Goal: Transaction & Acquisition: Purchase product/service

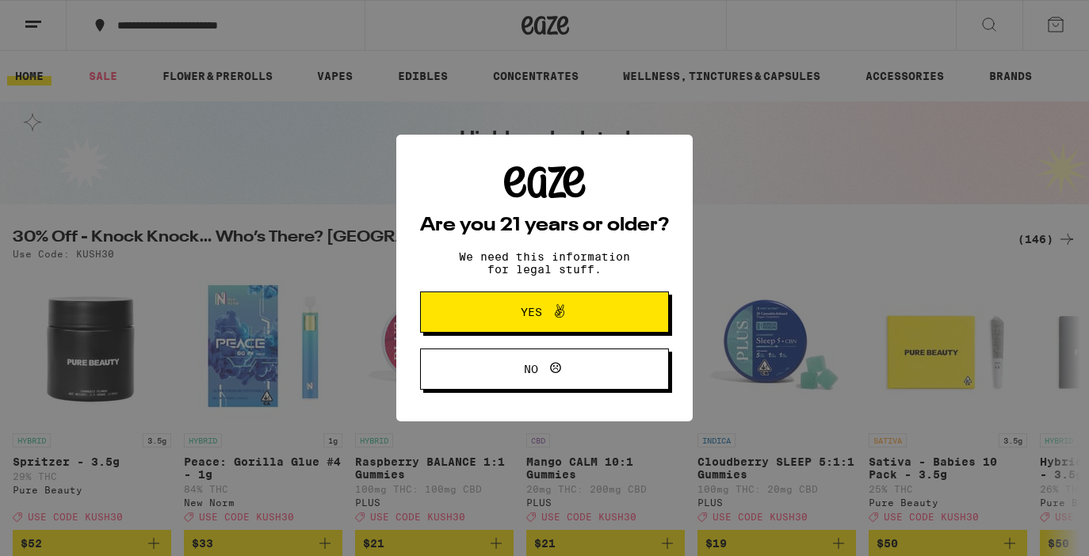
click at [554, 307] on icon at bounding box center [559, 311] width 19 height 19
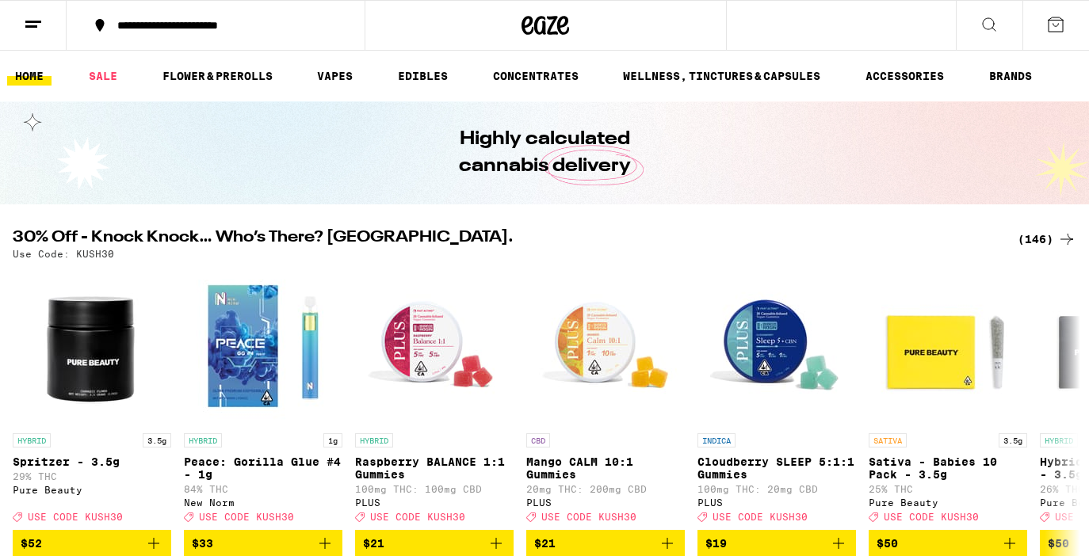
click at [1052, 33] on icon at bounding box center [1055, 24] width 19 height 19
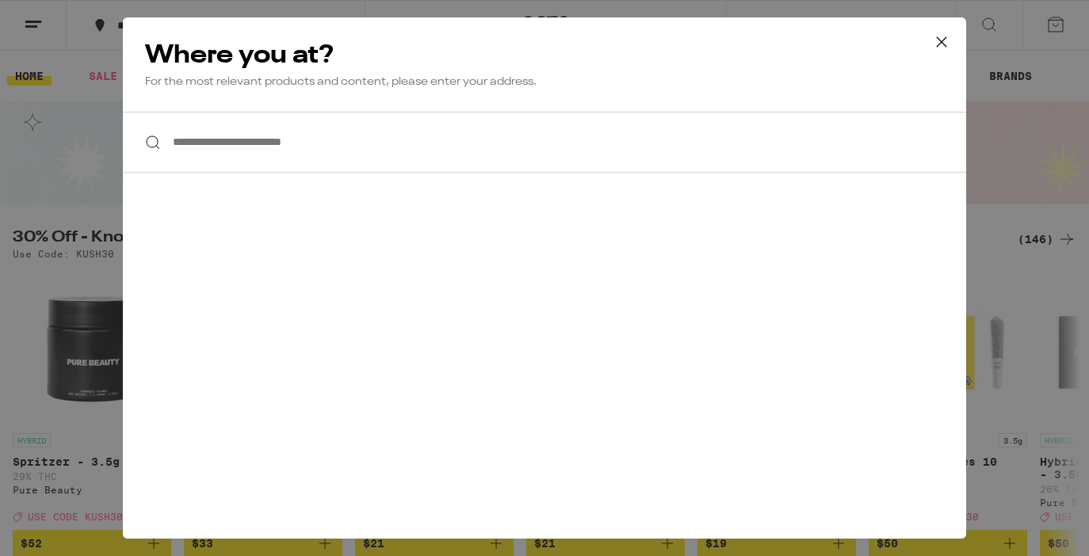
click at [334, 148] on input "**********" at bounding box center [544, 142] width 843 height 61
click at [939, 42] on icon at bounding box center [942, 42] width 24 height 24
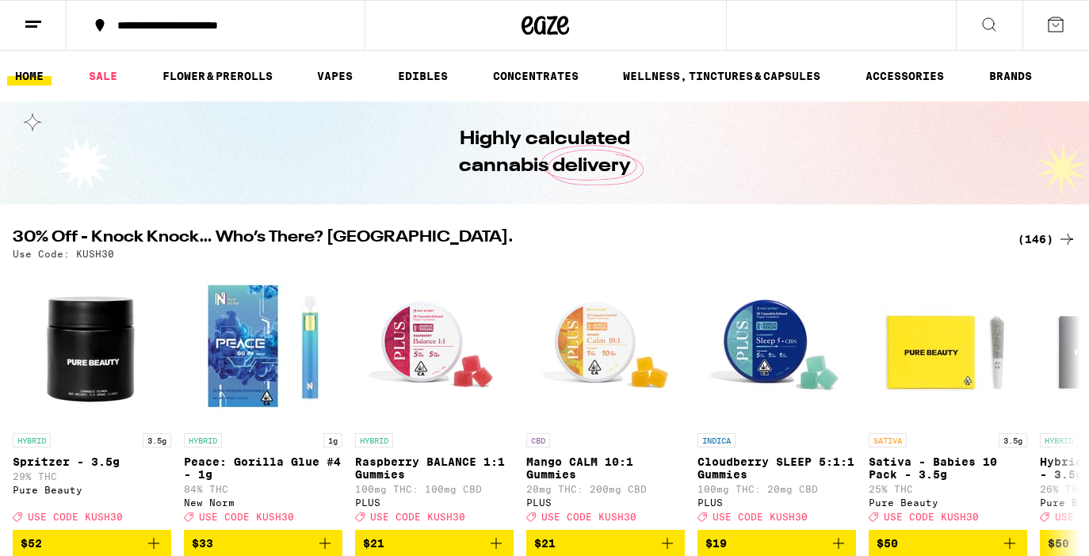
click at [22, 24] on button at bounding box center [33, 26] width 67 height 50
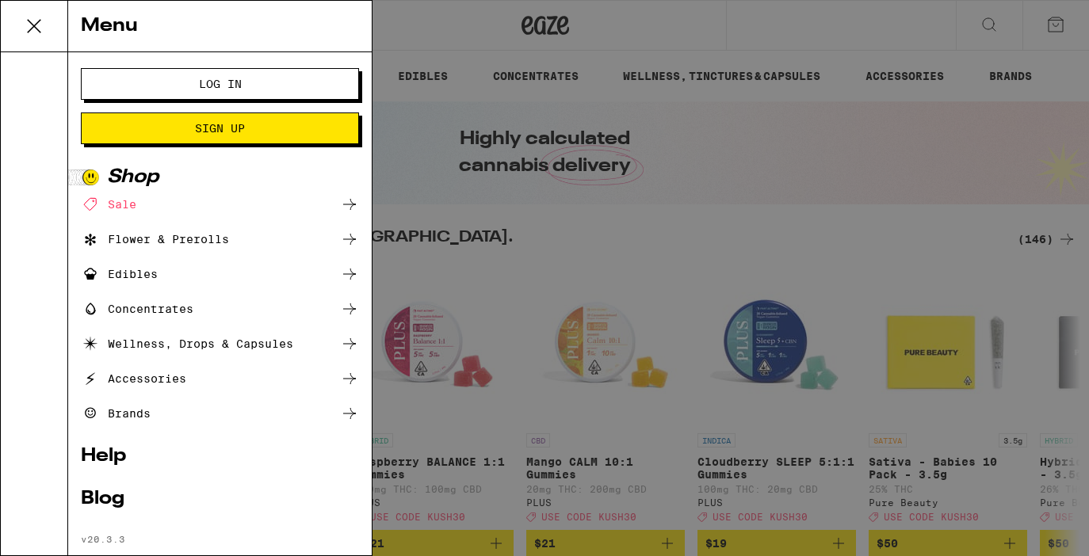
click at [181, 79] on span "Log In" at bounding box center [220, 83] width 150 height 11
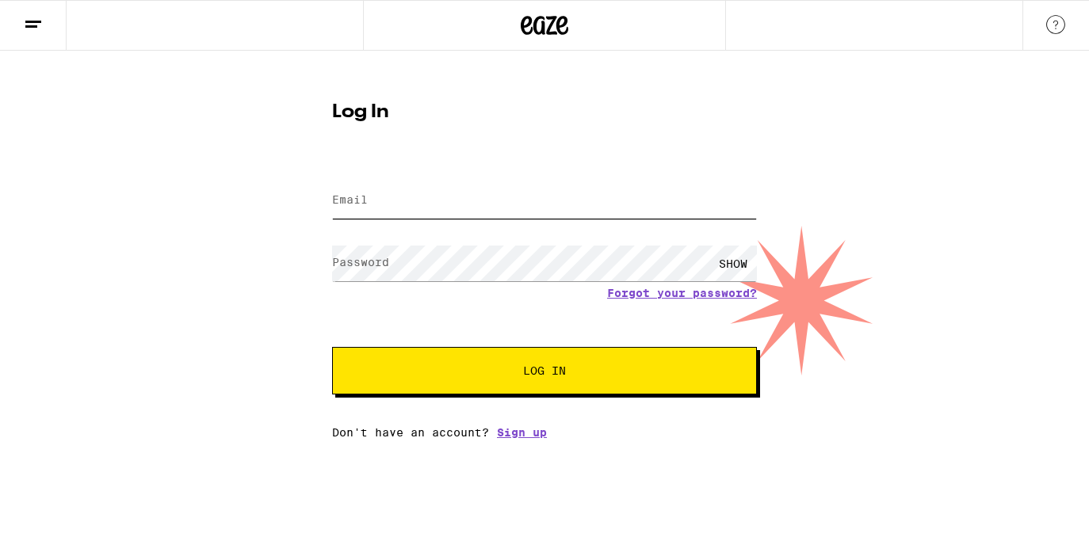
type input "[EMAIL_ADDRESS][DOMAIN_NAME]"
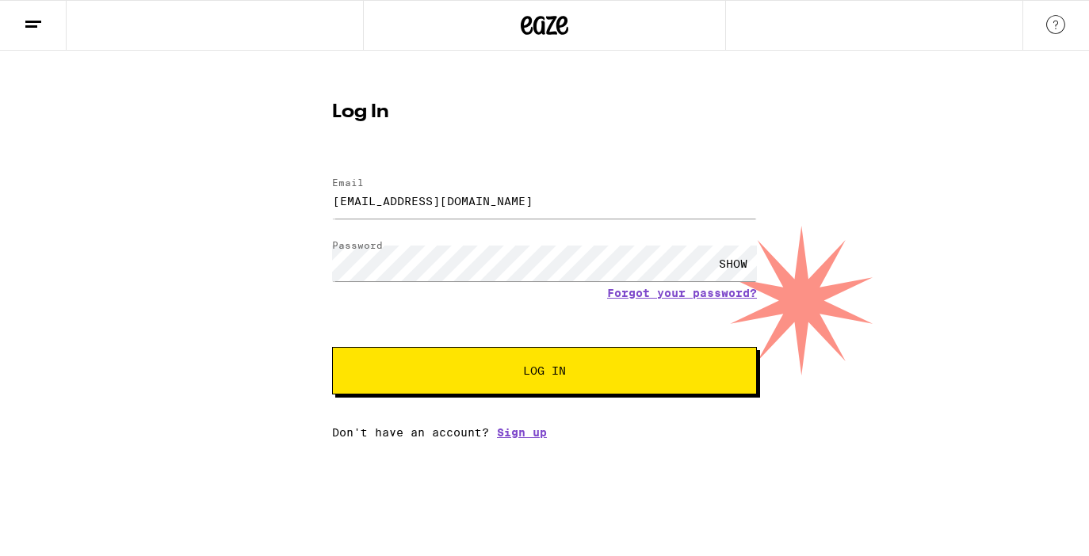
click at [489, 381] on button "Log In" at bounding box center [544, 371] width 425 height 48
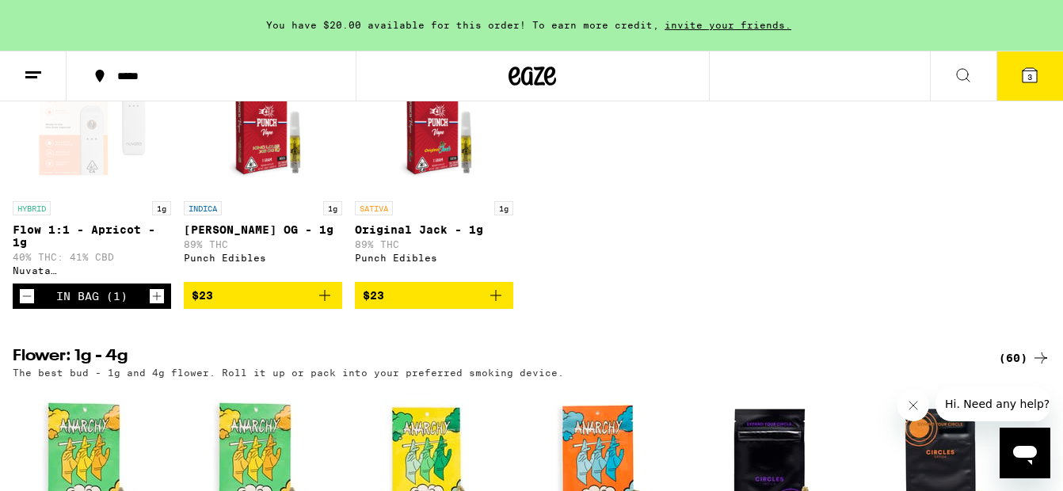
scroll to position [1381, 0]
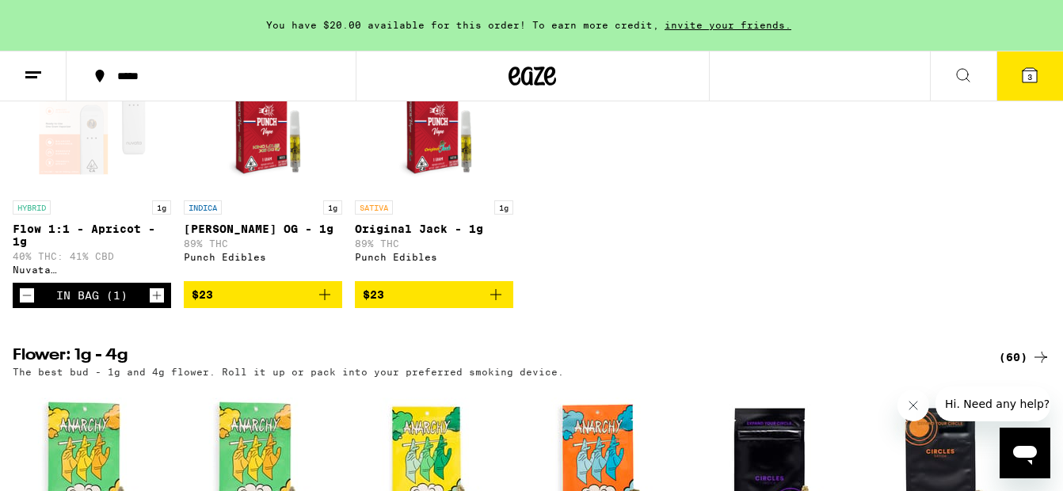
click at [25, 305] on icon "Decrement" at bounding box center [27, 295] width 14 height 19
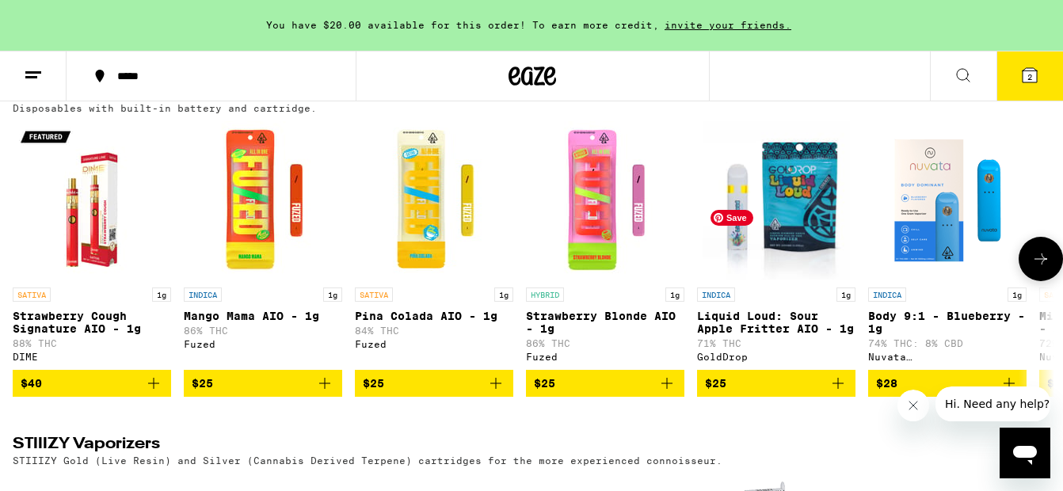
scroll to position [2740, 0]
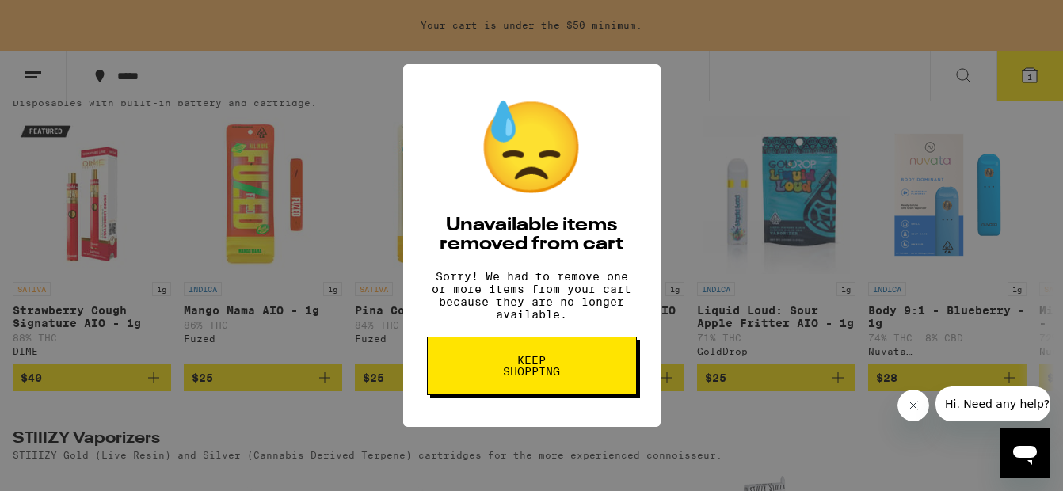
click at [549, 374] on span "Keep Shopping" at bounding box center [532, 366] width 82 height 22
